Goal: Transaction & Acquisition: Purchase product/service

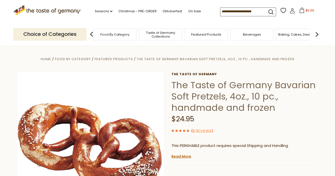
click at [128, 33] on span "Food By Category" at bounding box center [114, 35] width 29 height 4
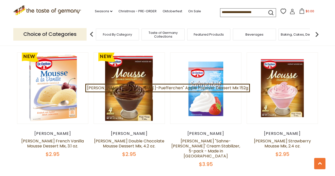
scroll to position [458, 0]
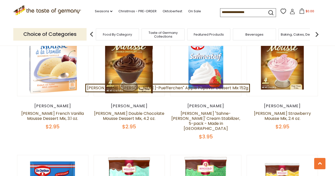
click at [318, 35] on img at bounding box center [317, 34] width 10 height 10
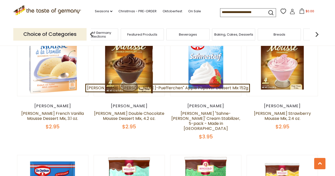
click at [53, 30] on p "Choice of Categories" at bounding box center [49, 34] width 73 height 12
click at [53, 36] on p "Choice of Categories" at bounding box center [49, 34] width 73 height 12
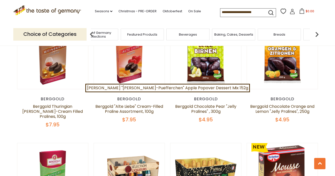
scroll to position [0, 0]
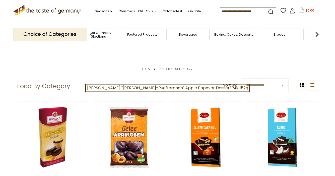
click at [65, 89] on h1 "Food By Category" at bounding box center [43, 87] width 53 height 8
click at [66, 35] on p "Choice of Categories" at bounding box center [49, 34] width 73 height 12
click at [92, 35] on img at bounding box center [92, 34] width 10 height 10
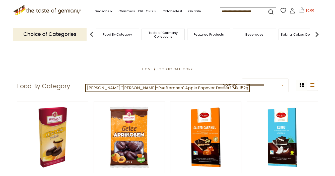
click at [313, 34] on img at bounding box center [317, 34] width 10 height 10
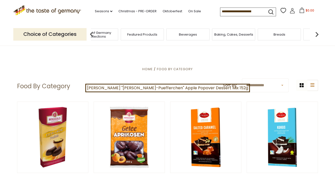
click at [291, 30] on div "Breads" at bounding box center [279, 35] width 43 height 12
click at [317, 36] on img at bounding box center [317, 34] width 10 height 10
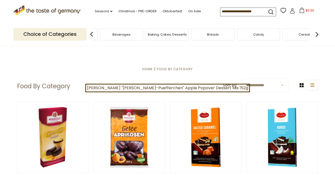
click at [217, 34] on span "Breads" at bounding box center [213, 35] width 12 height 4
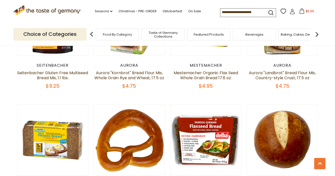
scroll to position [445, 0]
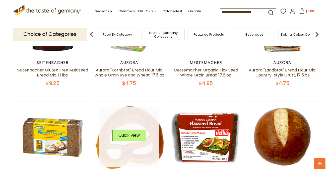
click at [140, 123] on link at bounding box center [129, 138] width 60 height 60
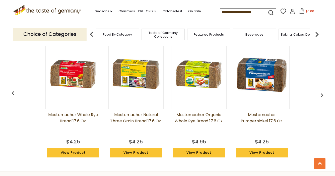
scroll to position [386, 0]
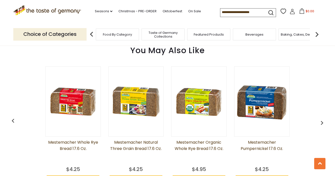
click at [324, 121] on img "button" at bounding box center [322, 123] width 8 height 8
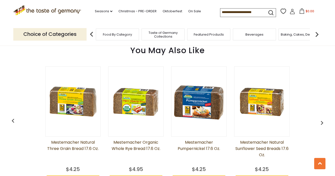
click at [323, 122] on img "button" at bounding box center [322, 123] width 8 height 8
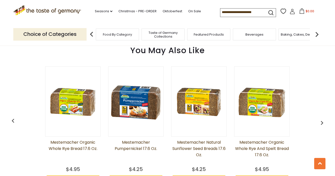
click at [323, 122] on img "button" at bounding box center [322, 123] width 8 height 8
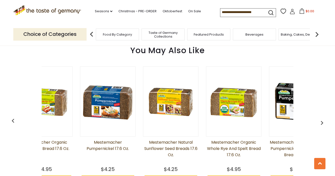
click at [323, 122] on img "button" at bounding box center [322, 123] width 8 height 8
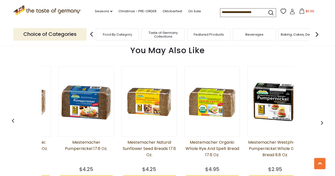
click at [323, 122] on img "button" at bounding box center [322, 123] width 8 height 8
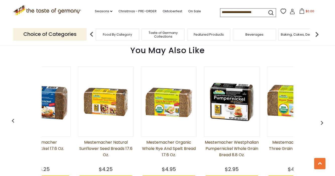
click at [323, 122] on img "button" at bounding box center [322, 123] width 8 height 8
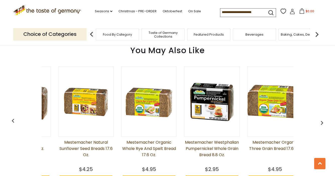
click at [323, 122] on img "button" at bounding box center [322, 123] width 8 height 8
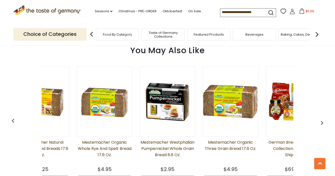
click at [323, 122] on img "button" at bounding box center [322, 123] width 8 height 8
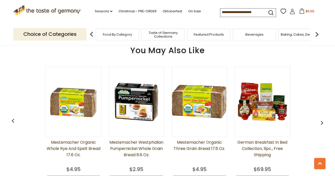
click at [323, 122] on img "button" at bounding box center [322, 123] width 8 height 8
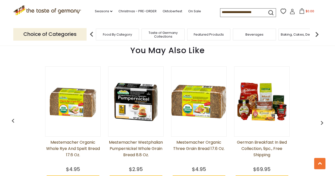
click at [323, 122] on img "button" at bounding box center [322, 123] width 8 height 8
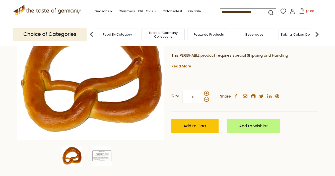
scroll to position [81, 0]
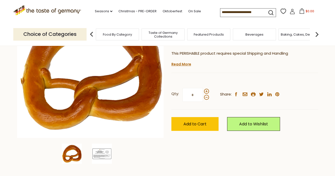
click at [101, 154] on img at bounding box center [102, 154] width 20 height 20
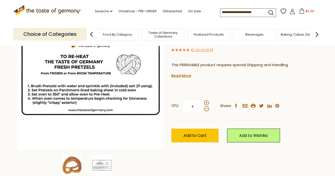
scroll to position [67, 0]
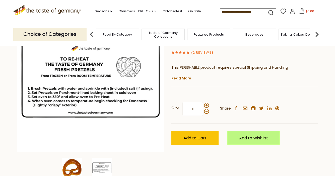
click at [72, 167] on img at bounding box center [72, 168] width 20 height 20
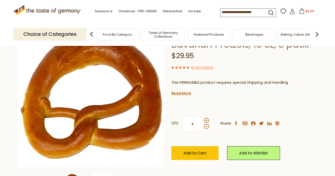
scroll to position [50, 0]
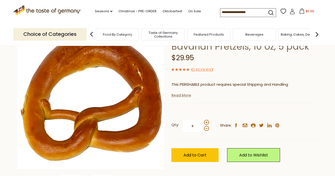
click at [186, 96] on link "Read More" at bounding box center [182, 95] width 20 height 5
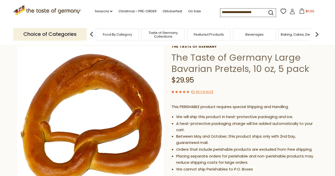
scroll to position [16, 0]
